Goal: Entertainment & Leisure: Consume media (video, audio)

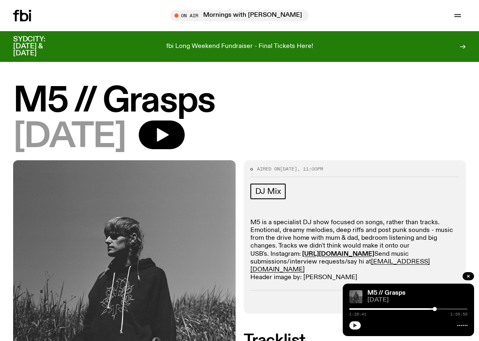
click at [355, 325] on icon "button" at bounding box center [355, 326] width 4 height 4
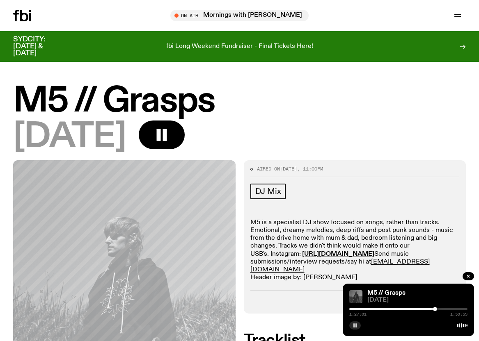
click at [438, 310] on div at bounding box center [408, 310] width 118 height 2
click at [441, 309] on div at bounding box center [408, 310] width 118 height 2
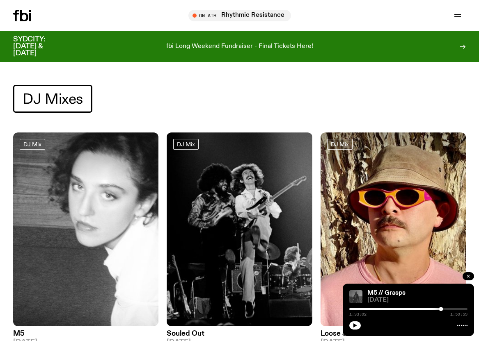
click at [469, 275] on icon "button" at bounding box center [468, 276] width 5 height 5
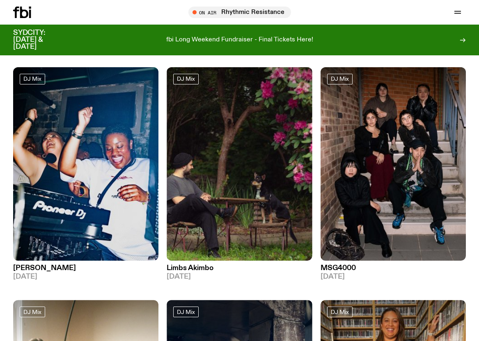
scroll to position [510, 0]
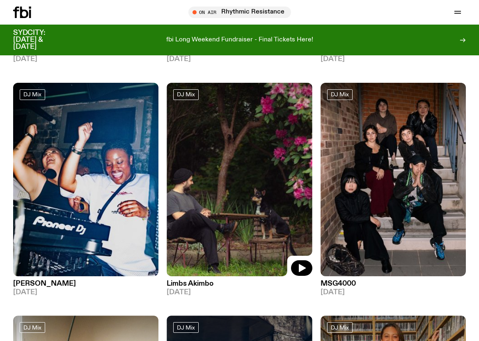
drag, startPoint x: 296, startPoint y: 265, endPoint x: 289, endPoint y: 264, distance: 7.1
click at [296, 265] on button "button" at bounding box center [301, 269] width 21 height 16
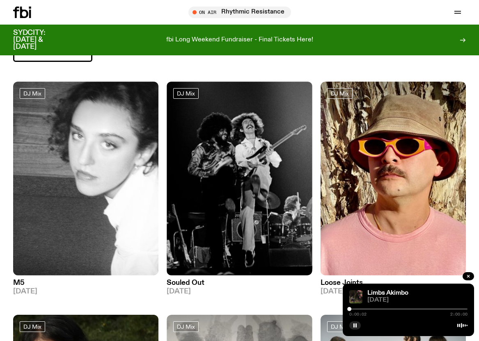
scroll to position [55, 0]
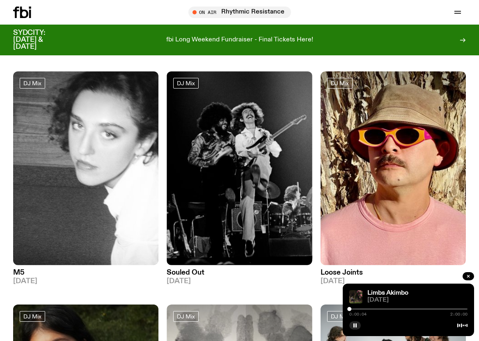
click at [353, 309] on div at bounding box center [408, 310] width 118 height 2
click at [447, 251] on div at bounding box center [454, 258] width 21 height 16
click at [453, 255] on icon "button" at bounding box center [455, 257] width 7 height 8
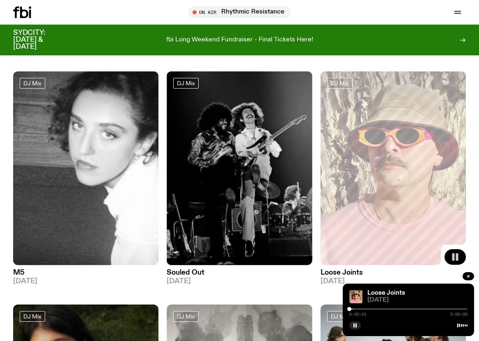
click at [354, 310] on div at bounding box center [408, 310] width 118 height 2
click at [358, 309] on div at bounding box center [408, 310] width 118 height 2
click at [148, 259] on icon "button" at bounding box center [148, 257] width 7 height 8
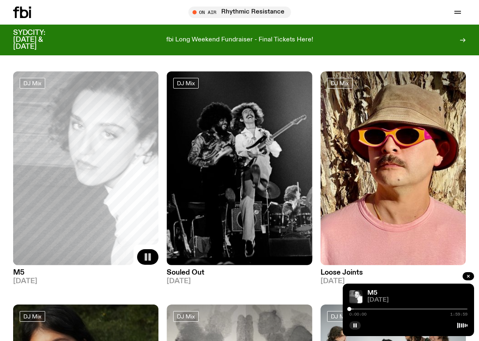
click at [353, 309] on div at bounding box center [295, 310] width 118 height 2
click at [357, 309] on div at bounding box center [408, 310] width 118 height 2
click at [361, 309] on div at bounding box center [408, 310] width 118 height 2
click at [366, 310] on div at bounding box center [408, 310] width 118 height 2
click at [477, 6] on div "Schedule Explore Read Volunteer Newsletter On Air Rhythmic Resistance Tune in l…" at bounding box center [239, 12] width 479 height 25
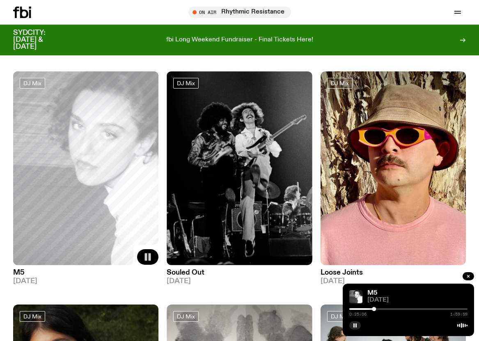
click at [378, 310] on div "0:25:06 1:59:59" at bounding box center [408, 312] width 118 height 10
click at [378, 309] on div at bounding box center [377, 309] width 4 height 4
